Goal: Check status: Check status

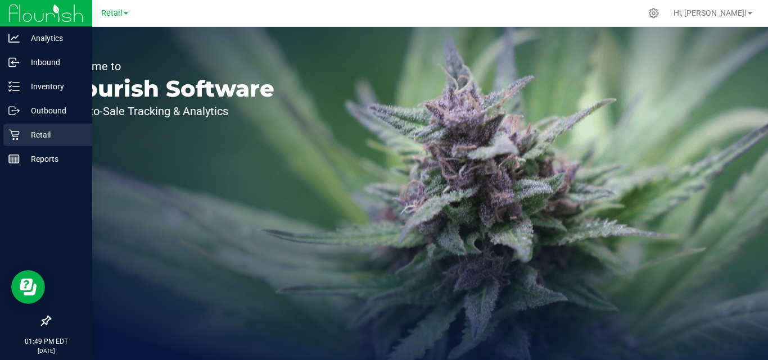
click at [19, 137] on icon at bounding box center [13, 134] width 11 height 11
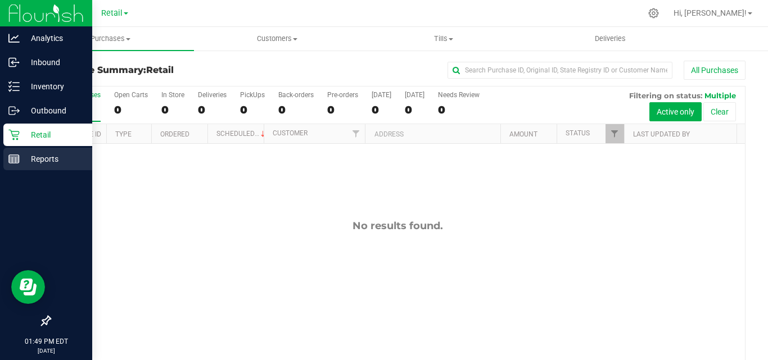
click at [20, 158] on div "Reports" at bounding box center [47, 159] width 89 height 22
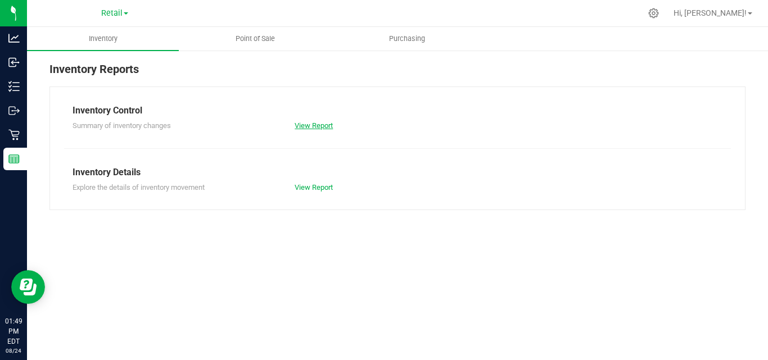
click at [299, 128] on link "View Report" at bounding box center [314, 125] width 38 height 8
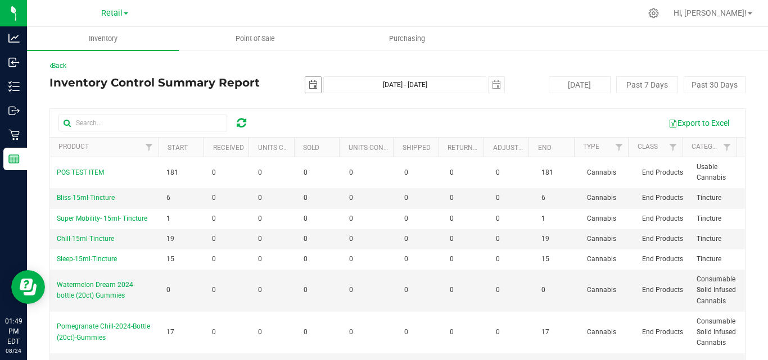
click at [312, 87] on span "select" at bounding box center [313, 84] width 9 height 9
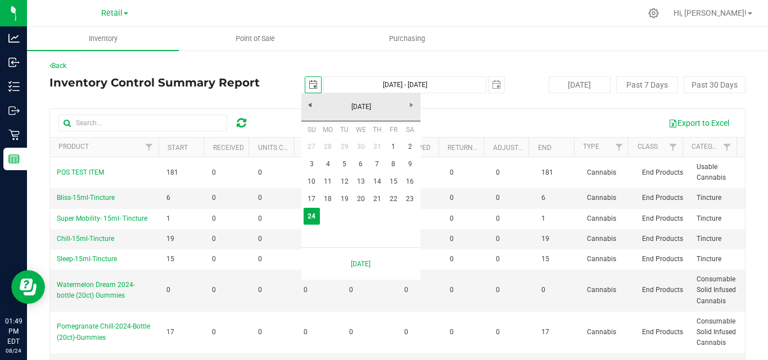
scroll to position [0, 28]
click at [309, 200] on link "17" at bounding box center [312, 199] width 16 height 17
type input "[DATE]"
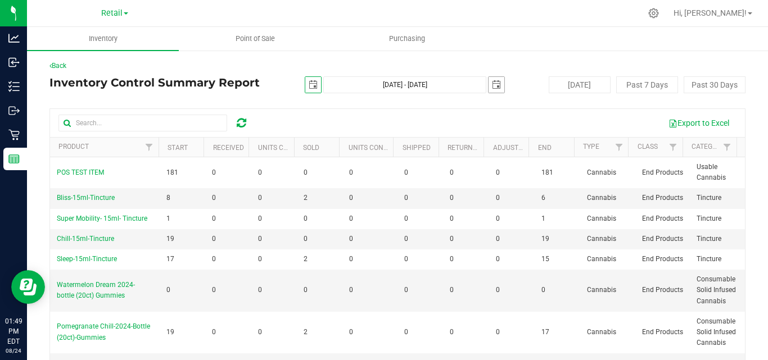
click at [492, 86] on span "select" at bounding box center [496, 84] width 9 height 9
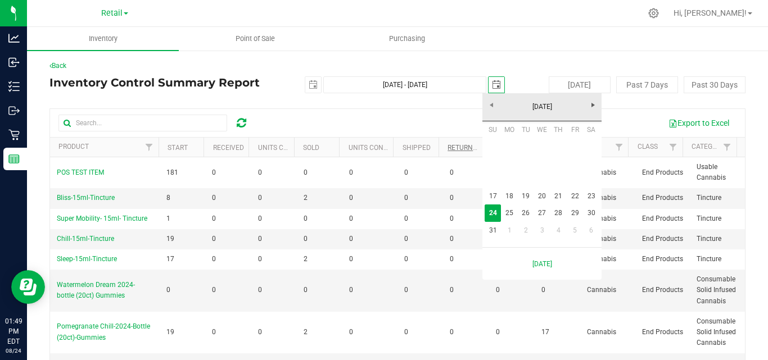
scroll to position [0, 28]
click at [575, 212] on link "29" at bounding box center [575, 213] width 16 height 17
type input "[DATE] - [DATE]"
type input "[DATE]"
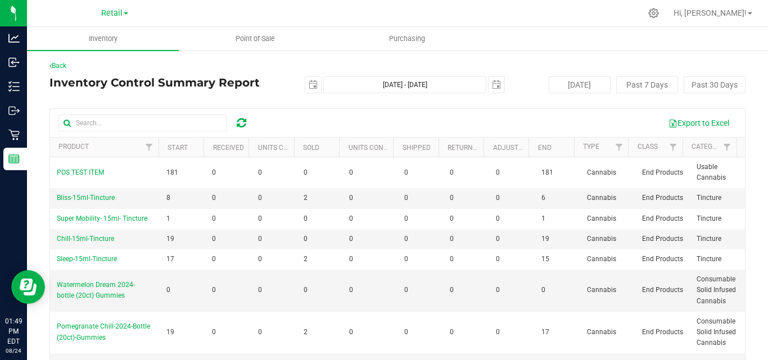
drag, startPoint x: 737, startPoint y: 193, endPoint x: 738, endPoint y: 212, distance: 19.2
click at [738, 212] on div "Back Inventory Control Summary Report [DATE] [DATE] - [DATE] [DATE] [DATE] Past…" at bounding box center [397, 236] width 741 height 374
click at [312, 88] on span "select" at bounding box center [313, 84] width 9 height 9
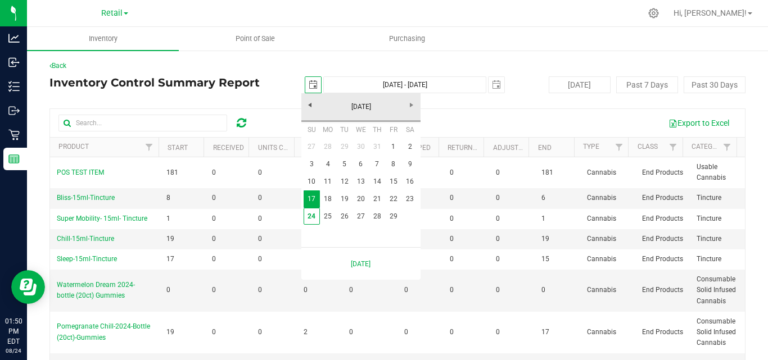
scroll to position [0, 28]
click at [396, 207] on link "22" at bounding box center [393, 199] width 16 height 17
type input "[DATE] - [DATE]"
type input "[DATE]"
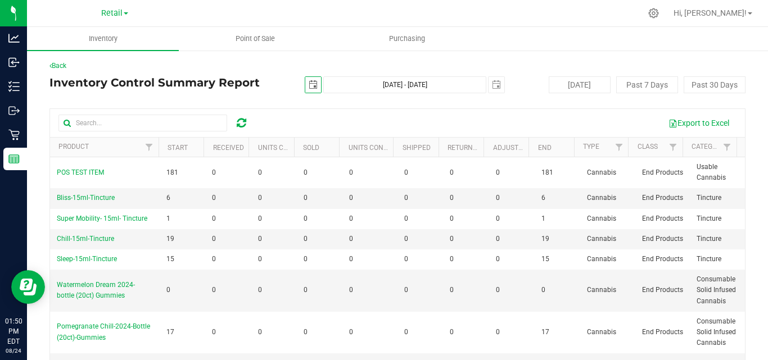
click at [309, 82] on span "select" at bounding box center [313, 84] width 9 height 9
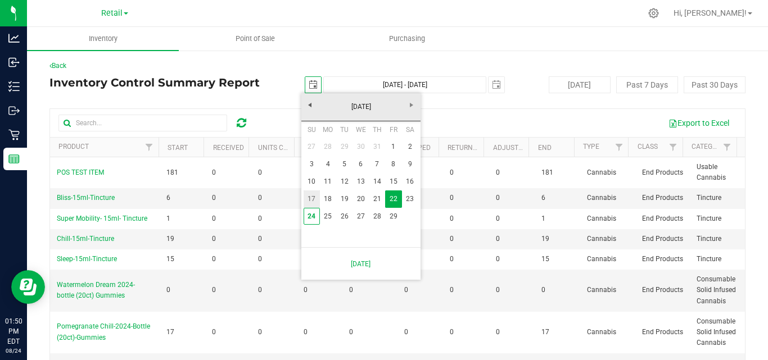
click at [308, 197] on link "17" at bounding box center [312, 199] width 16 height 17
type input "[DATE] - [DATE]"
type input "[DATE]"
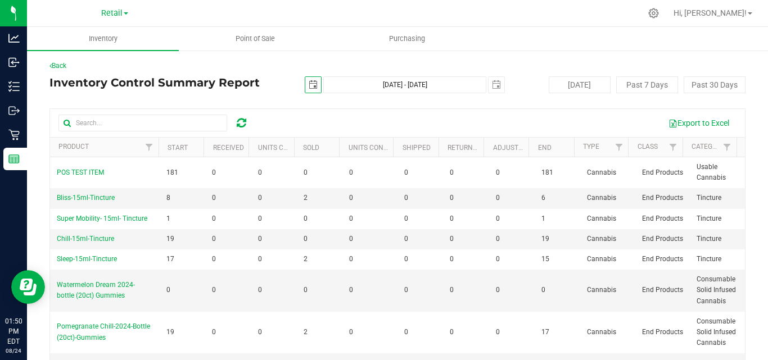
click at [313, 76] on span "[DATE]" at bounding box center [313, 84] width 17 height 17
click at [309, 91] on span "select" at bounding box center [313, 85] width 16 height 16
click at [494, 82] on span "select" at bounding box center [496, 84] width 9 height 9
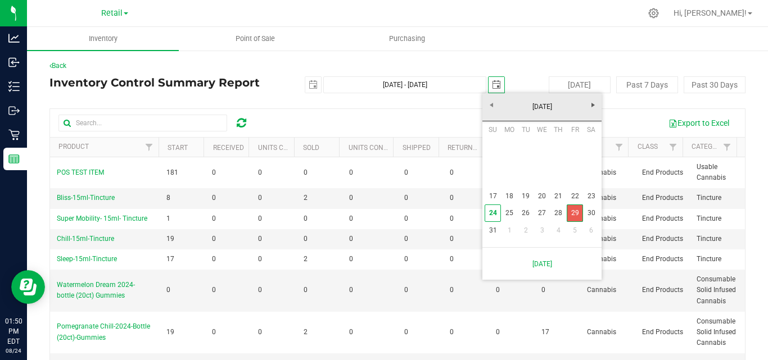
click at [572, 212] on link "29" at bounding box center [575, 213] width 16 height 17
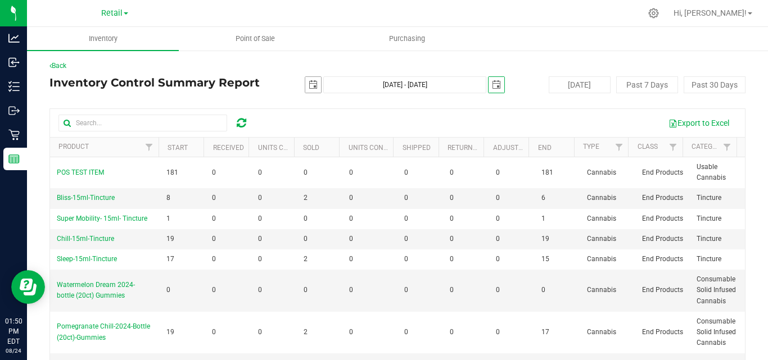
click at [309, 80] on span "select" at bounding box center [313, 84] width 9 height 9
click at [490, 89] on span "select" at bounding box center [497, 85] width 16 height 16
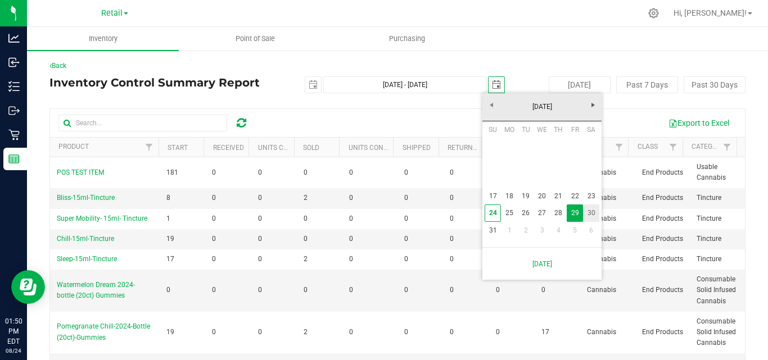
click at [592, 215] on link "30" at bounding box center [591, 213] width 16 height 17
type input "[DATE] - [DATE]"
type input "[DATE]"
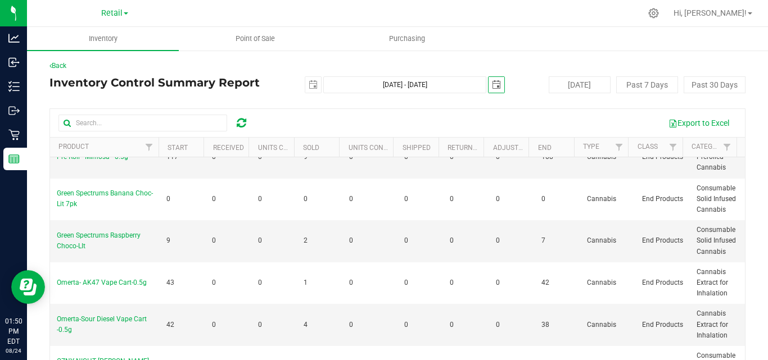
scroll to position [543, 0]
